Goal: Transaction & Acquisition: Book appointment/travel/reservation

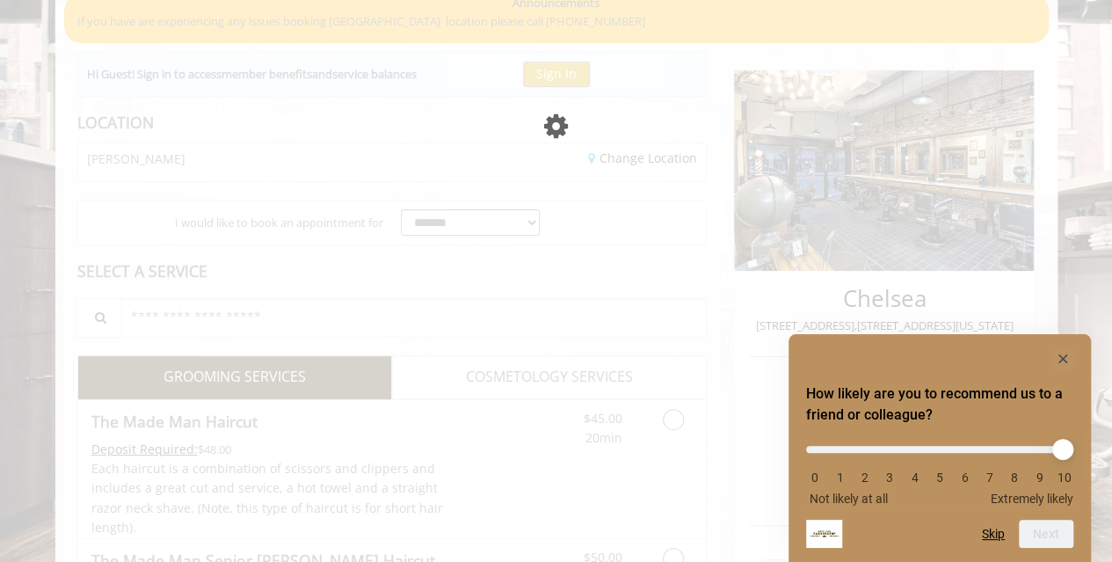
scroll to position [146, 0]
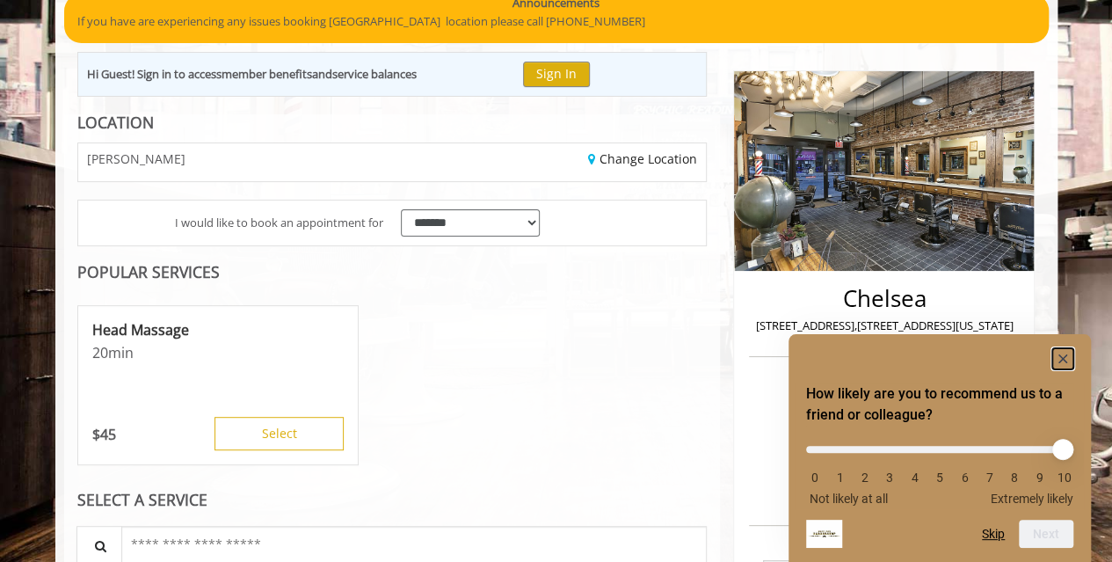
click at [1065, 354] on icon "Hide survey" at bounding box center [1062, 358] width 9 height 9
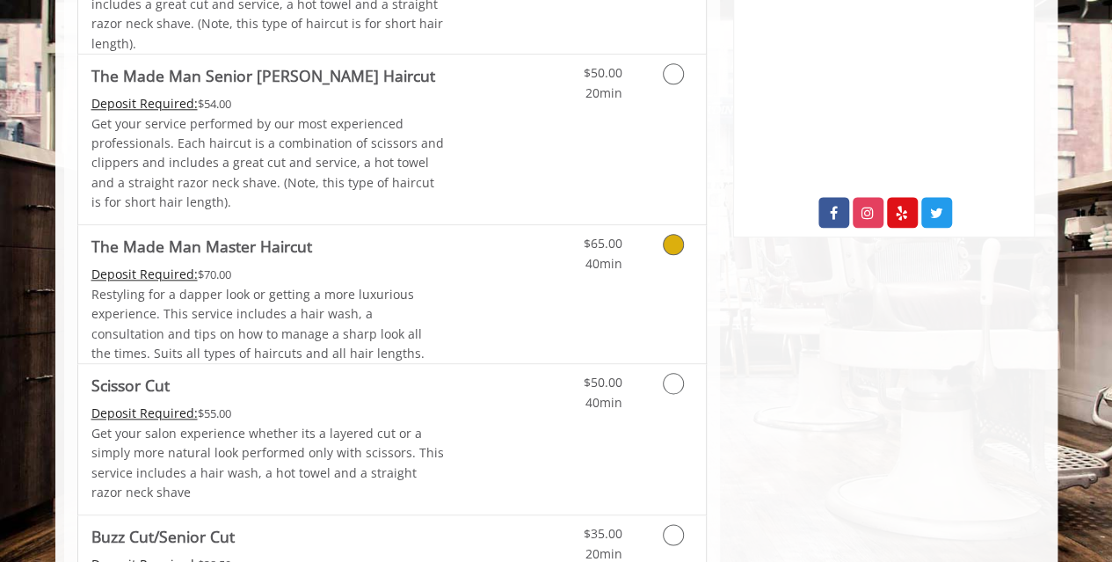
scroll to position [859, 0]
click at [665, 379] on icon "Grooming services" at bounding box center [673, 382] width 21 height 21
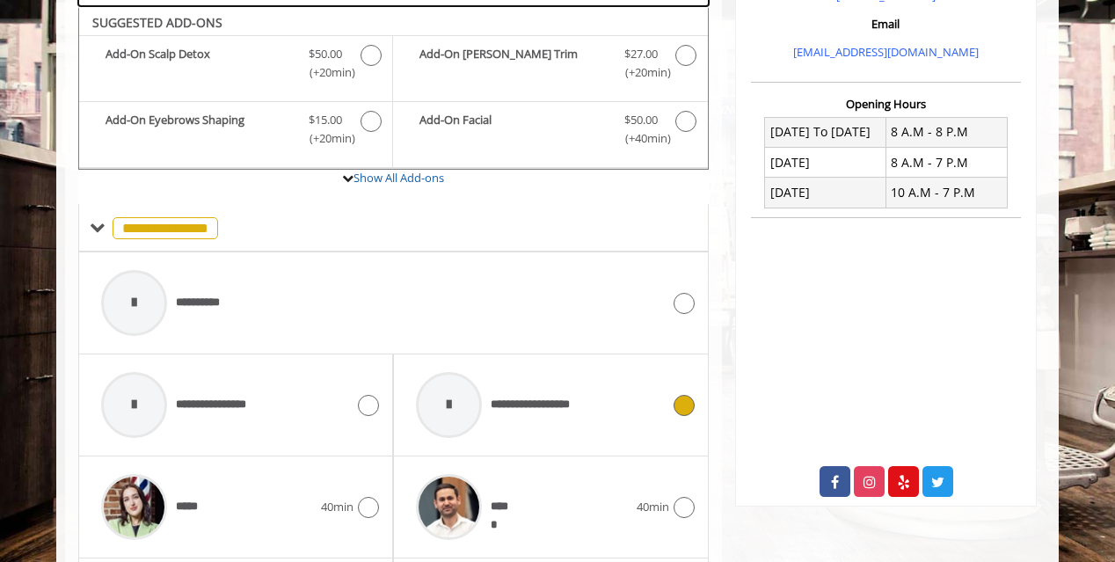
scroll to position [592, 0]
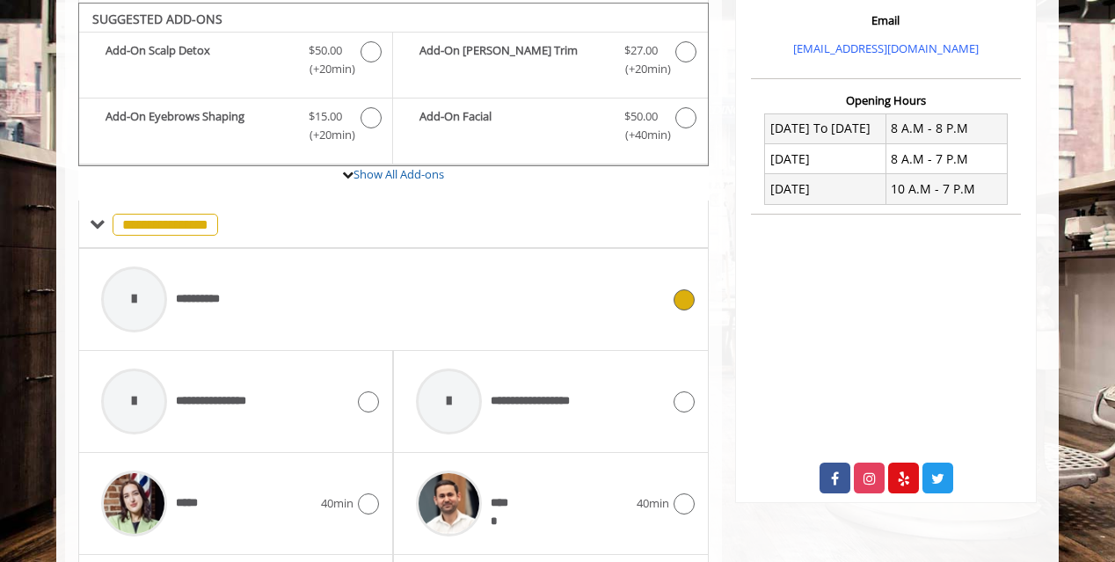
click at [568, 287] on div "**********" at bounding box center [380, 300] width 577 height 84
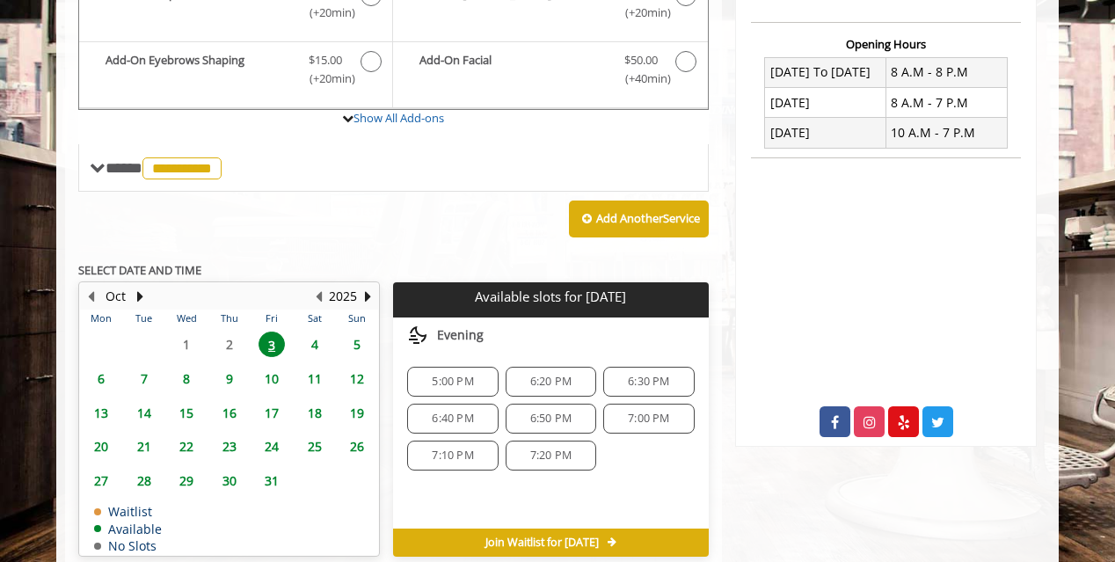
scroll to position [724, 0]
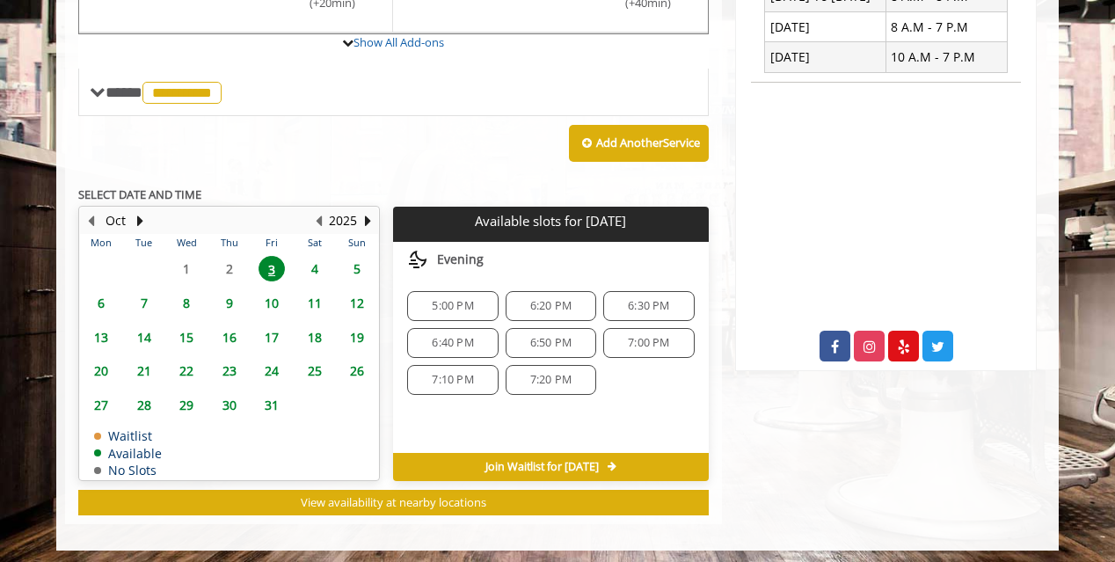
click at [447, 299] on span "5:00 PM" at bounding box center [452, 306] width 41 height 14
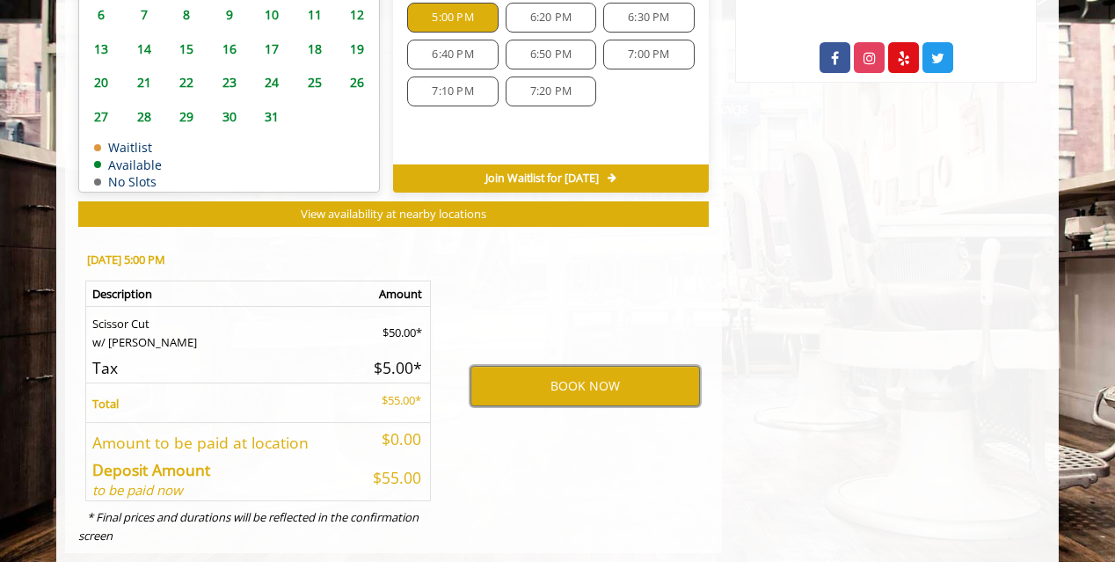
scroll to position [1023, 0]
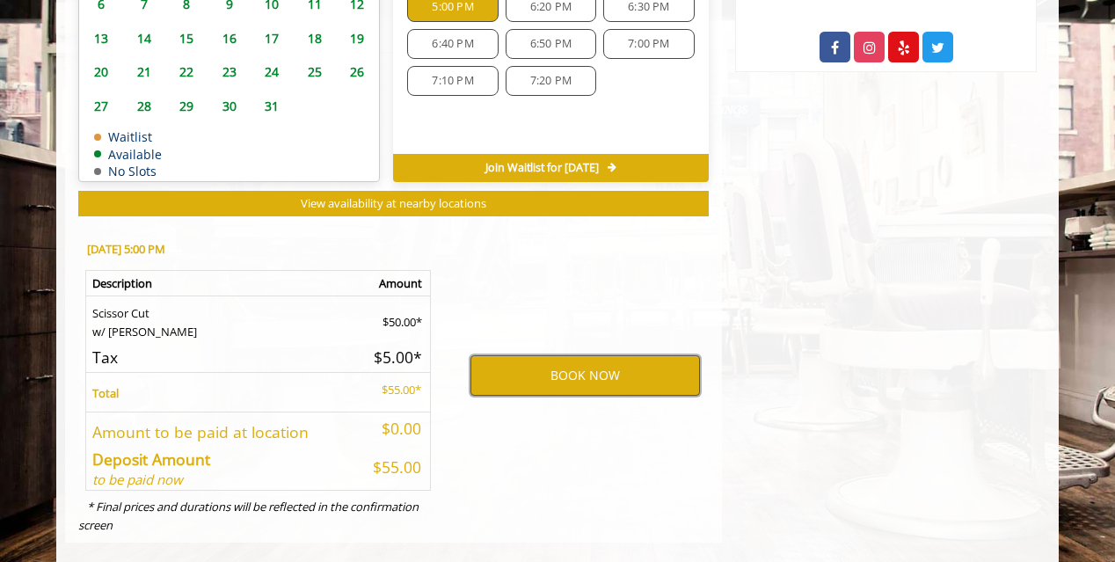
click at [566, 379] on button "BOOK NOW" at bounding box center [584, 375] width 229 height 40
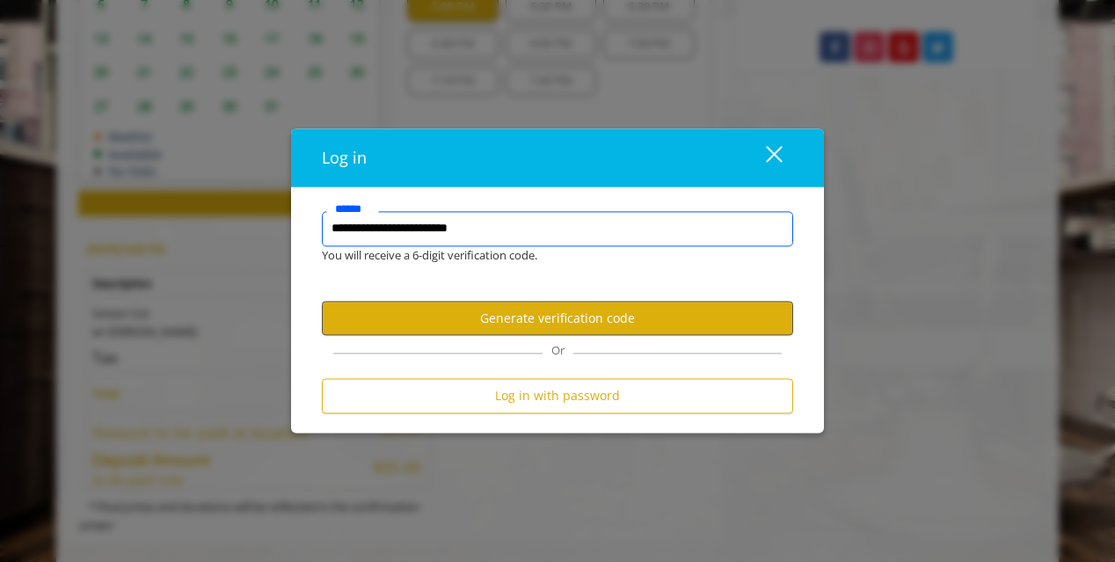
type input "**********"
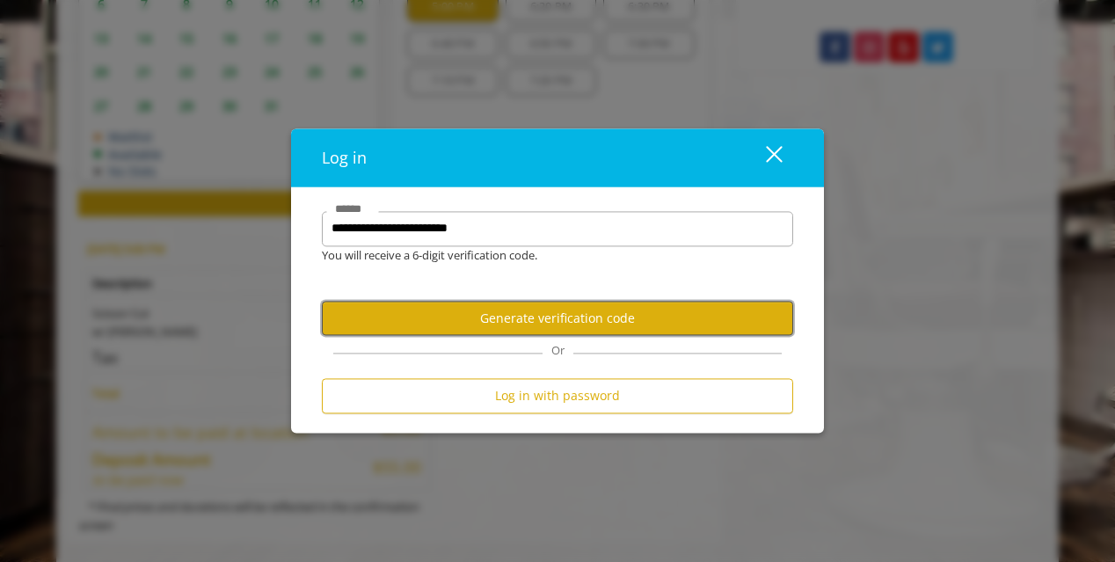
click at [576, 315] on button "Generate verification code" at bounding box center [557, 319] width 471 height 34
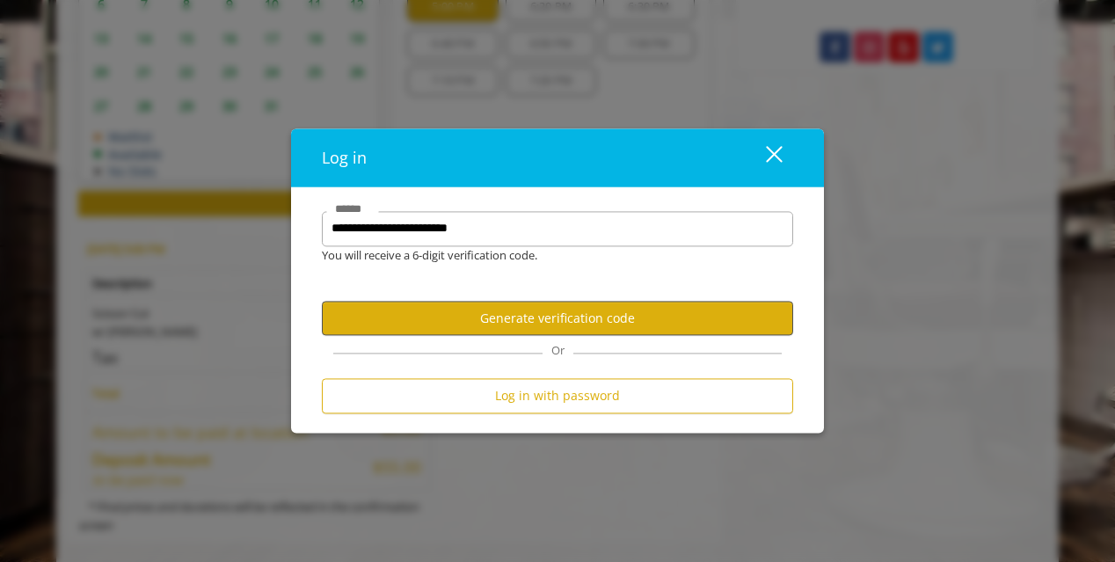
scroll to position [0, 0]
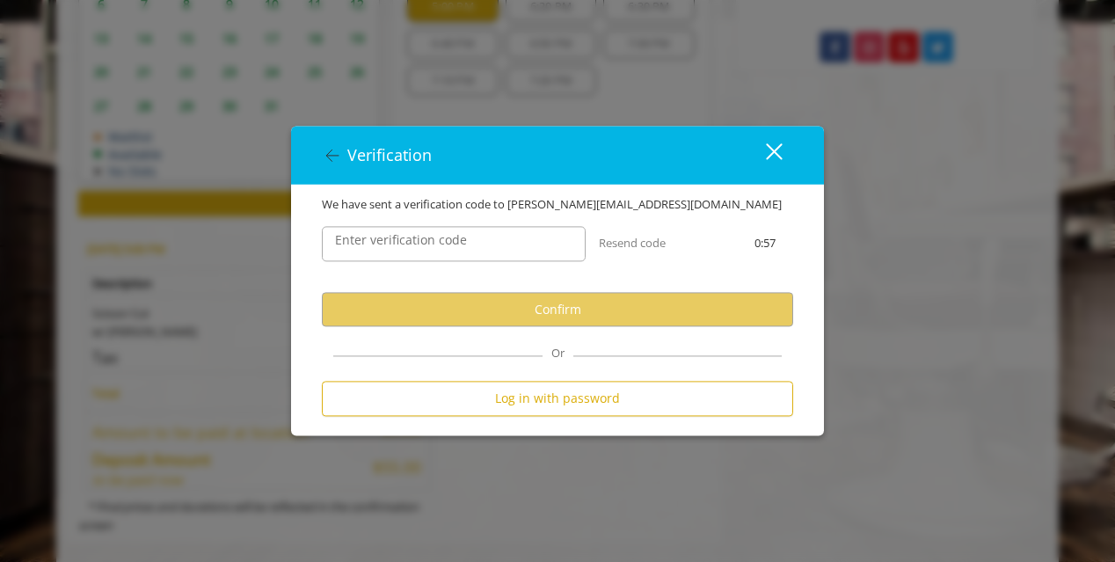
click at [469, 242] on label "Enter verification code" at bounding box center [400, 240] width 149 height 19
click at [469, 242] on input "Enter verification code" at bounding box center [454, 244] width 264 height 35
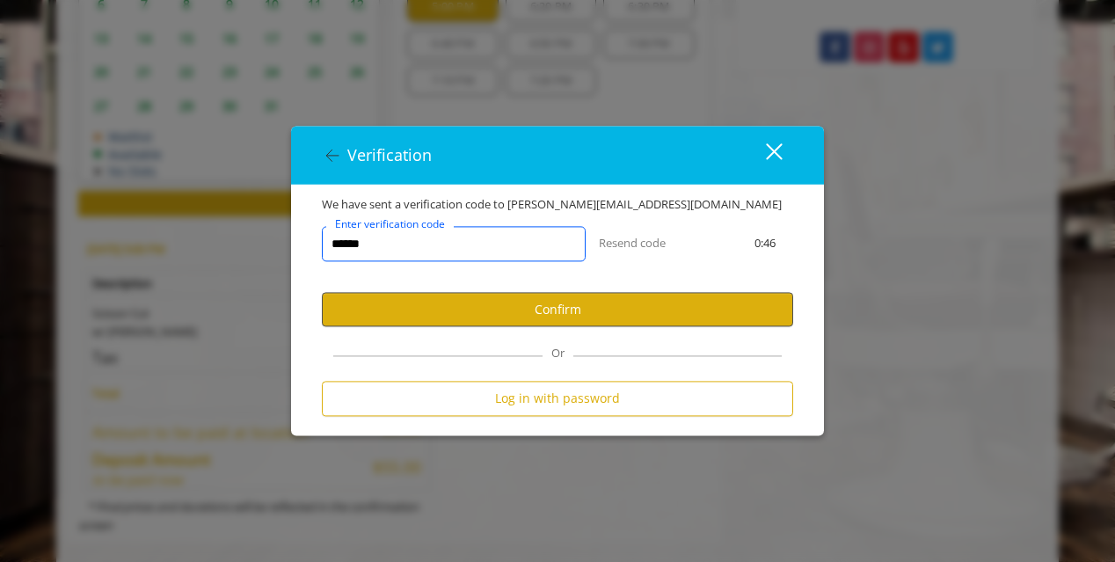
type input "******"
click at [466, 314] on button "Confirm" at bounding box center [557, 310] width 471 height 34
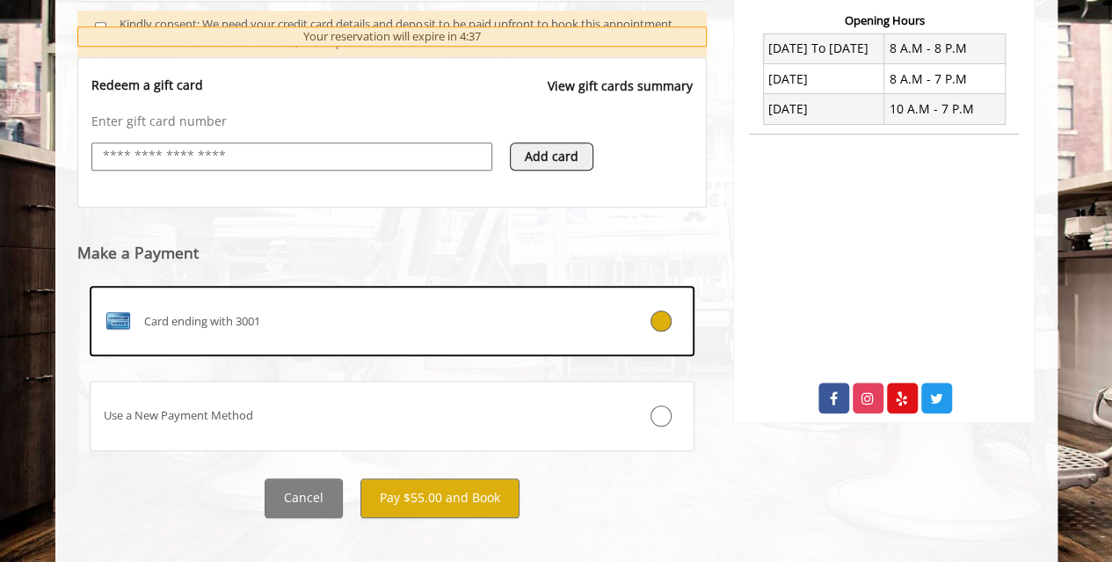
scroll to position [687, 0]
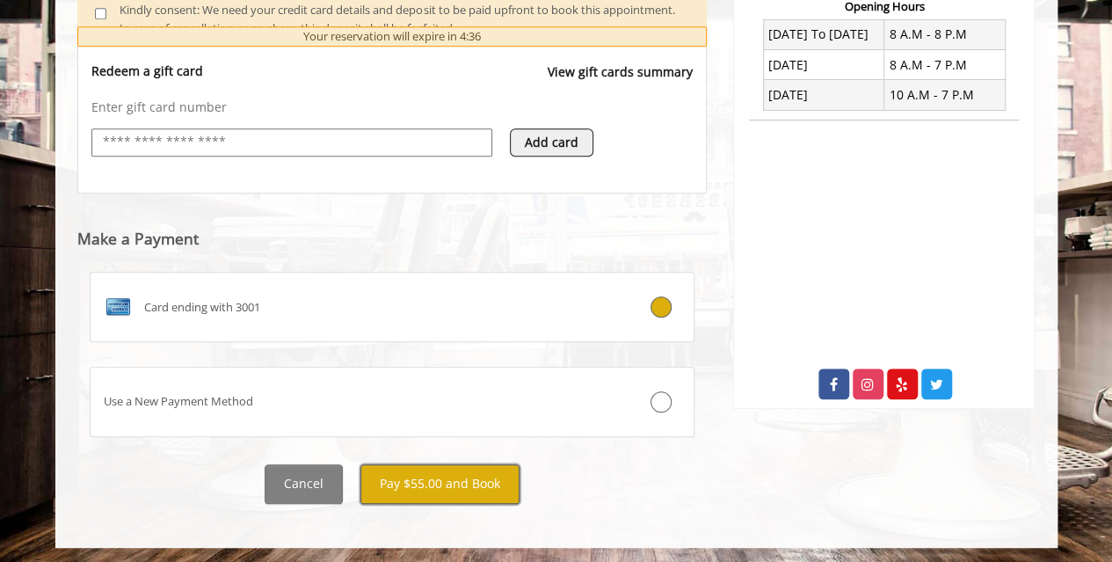
click at [464, 490] on button "Pay $55.00 and Book" at bounding box center [439, 484] width 159 height 40
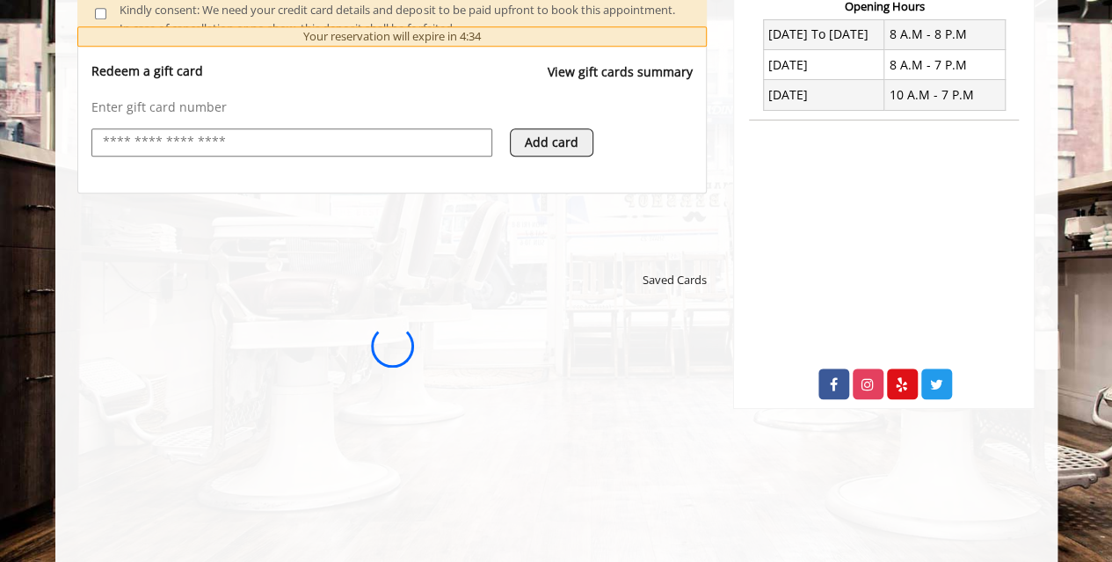
scroll to position [0, 0]
